Goal: Information Seeking & Learning: Learn about a topic

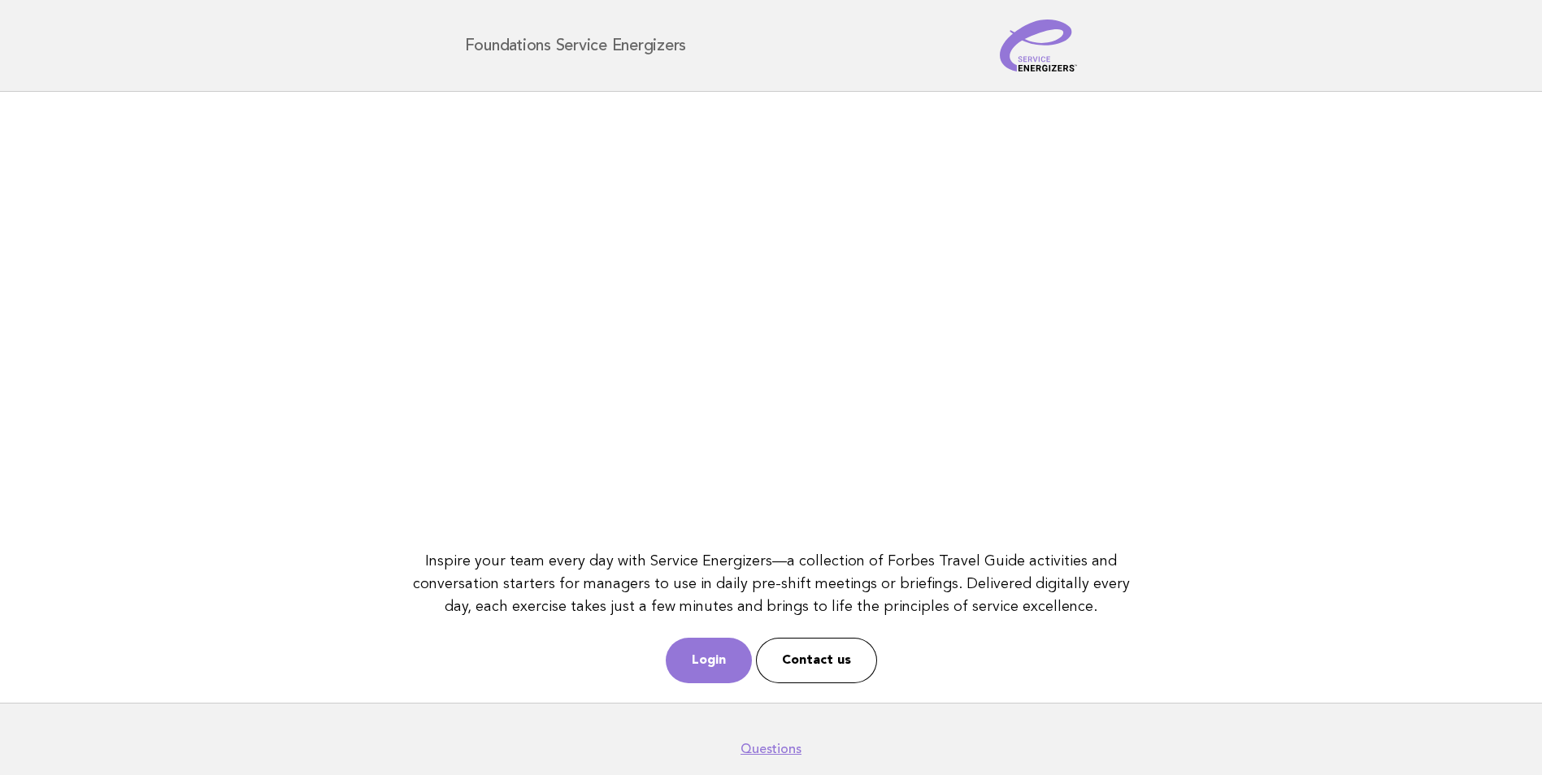
click at [732, 662] on link "Login" at bounding box center [709, 661] width 86 height 46
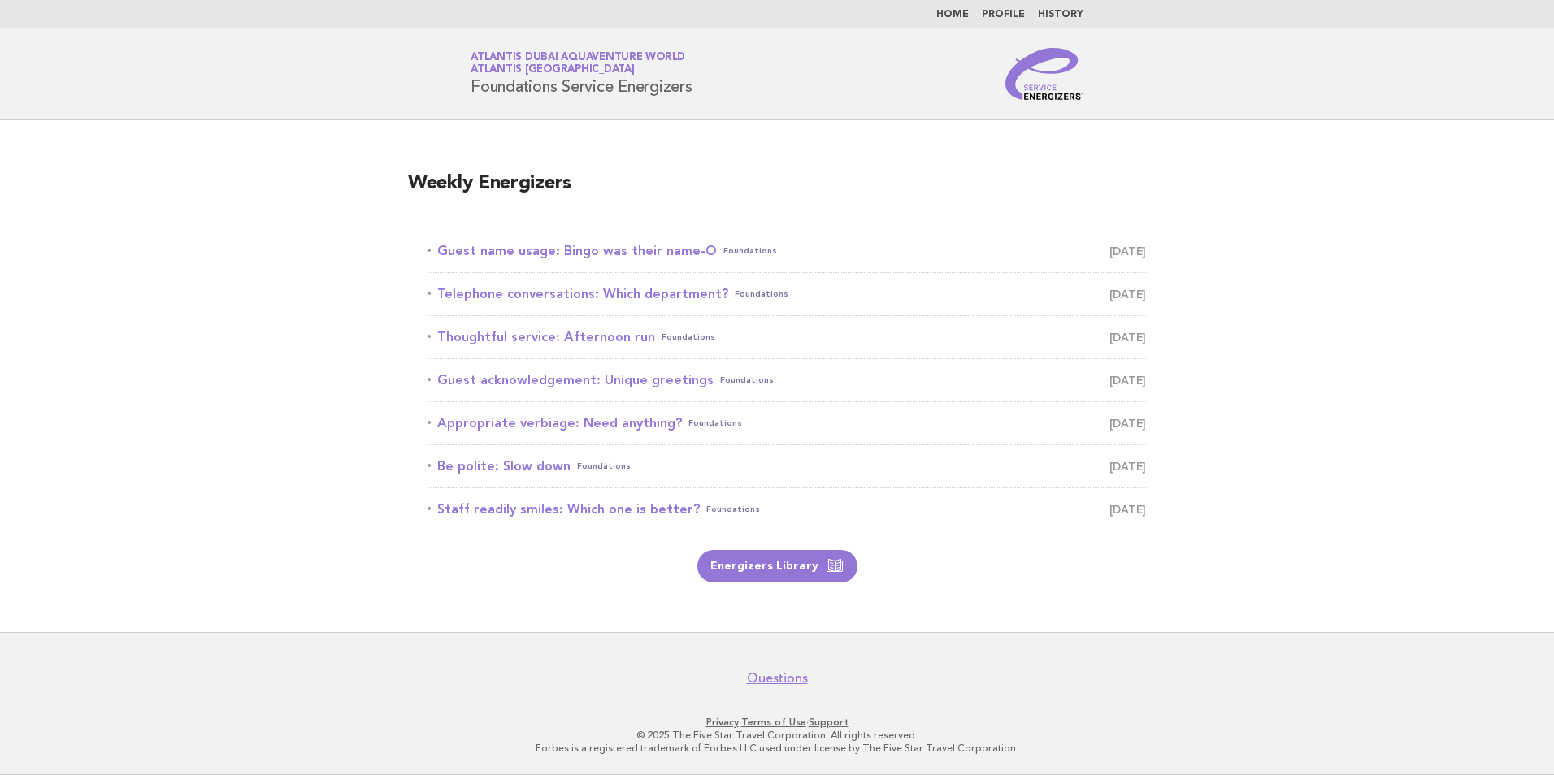
click at [772, 536] on div "Weekly Energizers Guest name usage: Bingo was their name-O Foundations October …" at bounding box center [776, 376] width 777 height 451
click at [774, 554] on link "Energizers Library" at bounding box center [777, 566] width 160 height 33
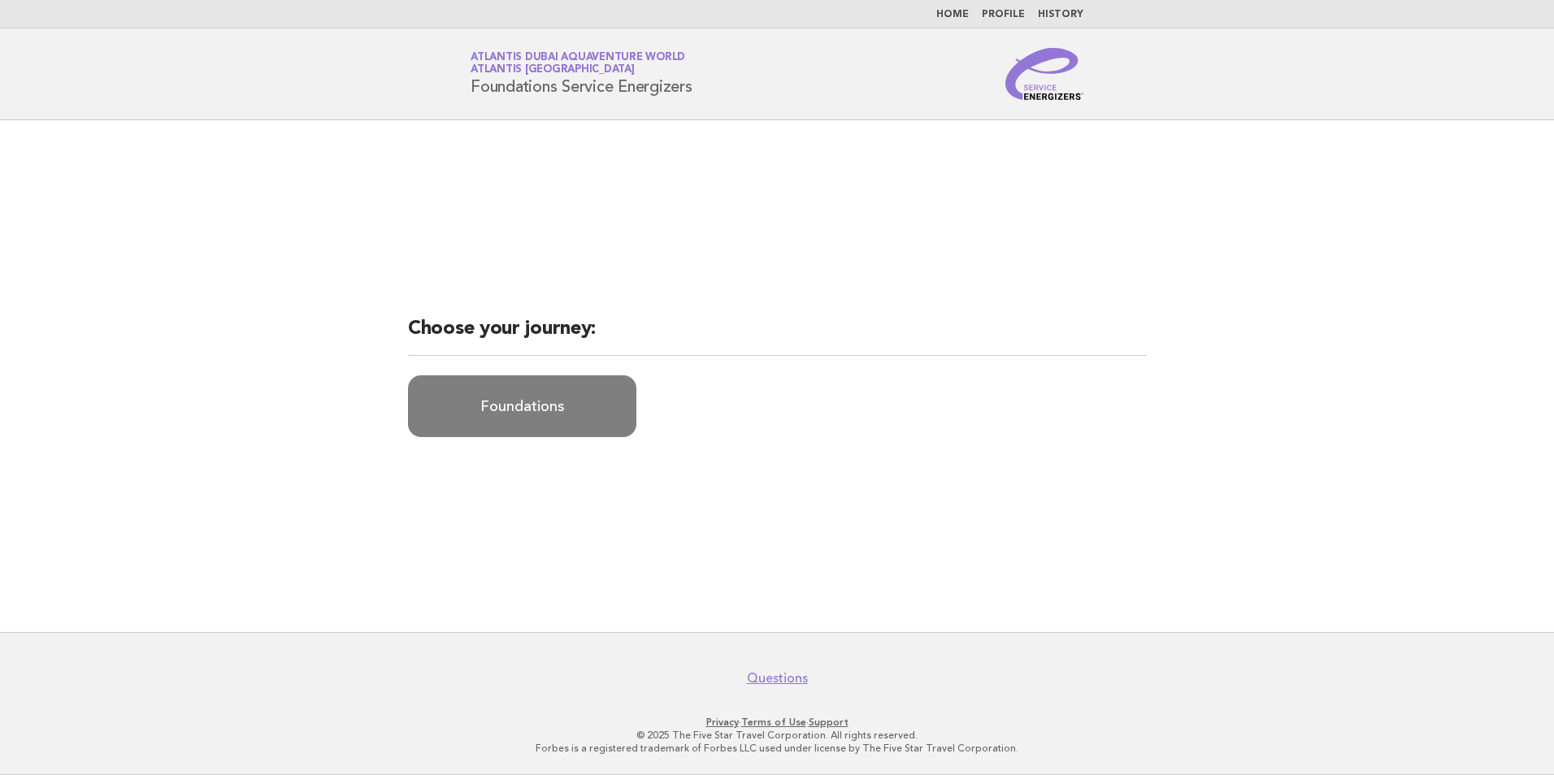
click at [530, 406] on link "Foundations" at bounding box center [522, 406] width 228 height 62
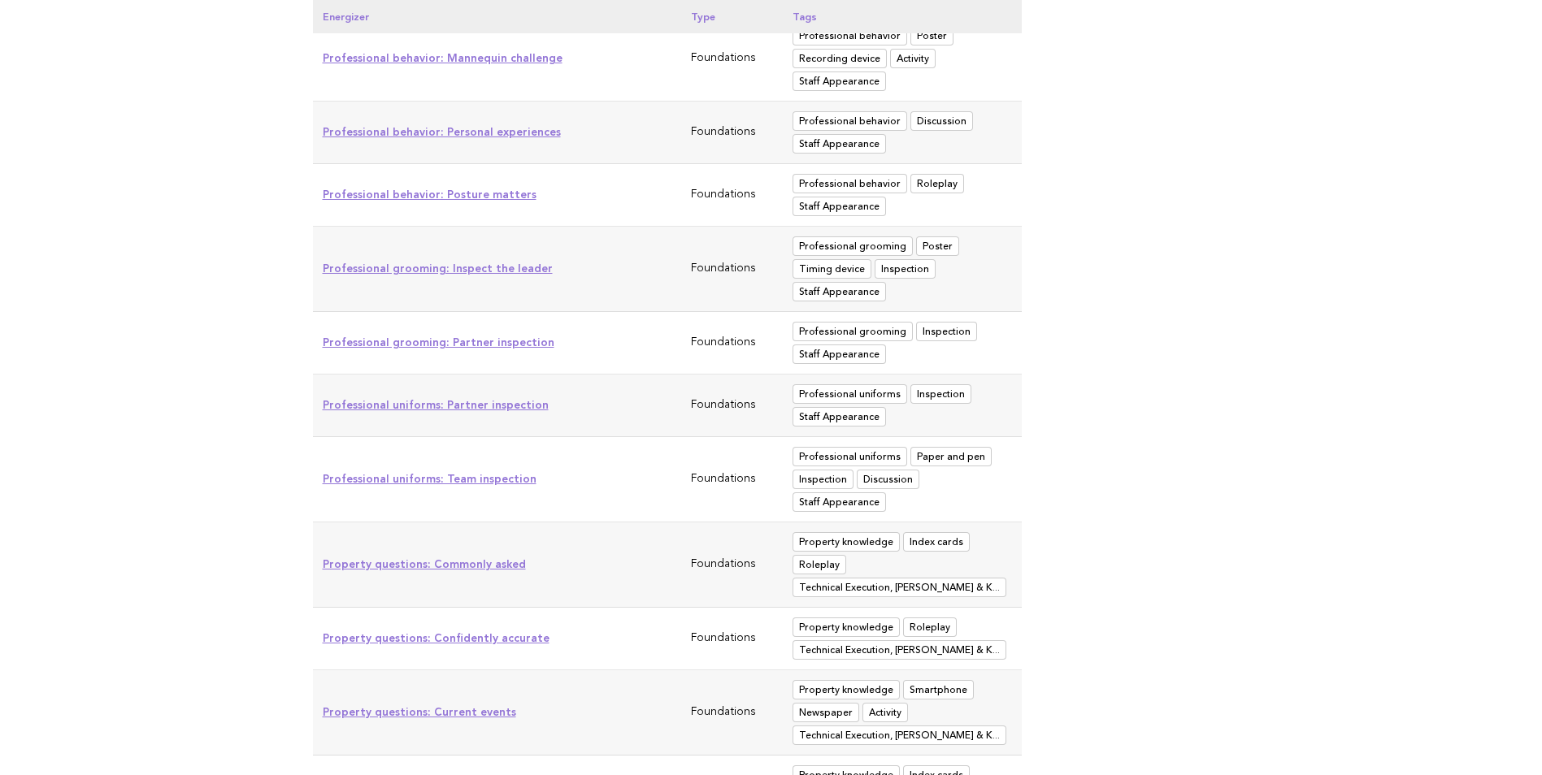
scroll to position [5546, 0]
